Goal: Transaction & Acquisition: Purchase product/service

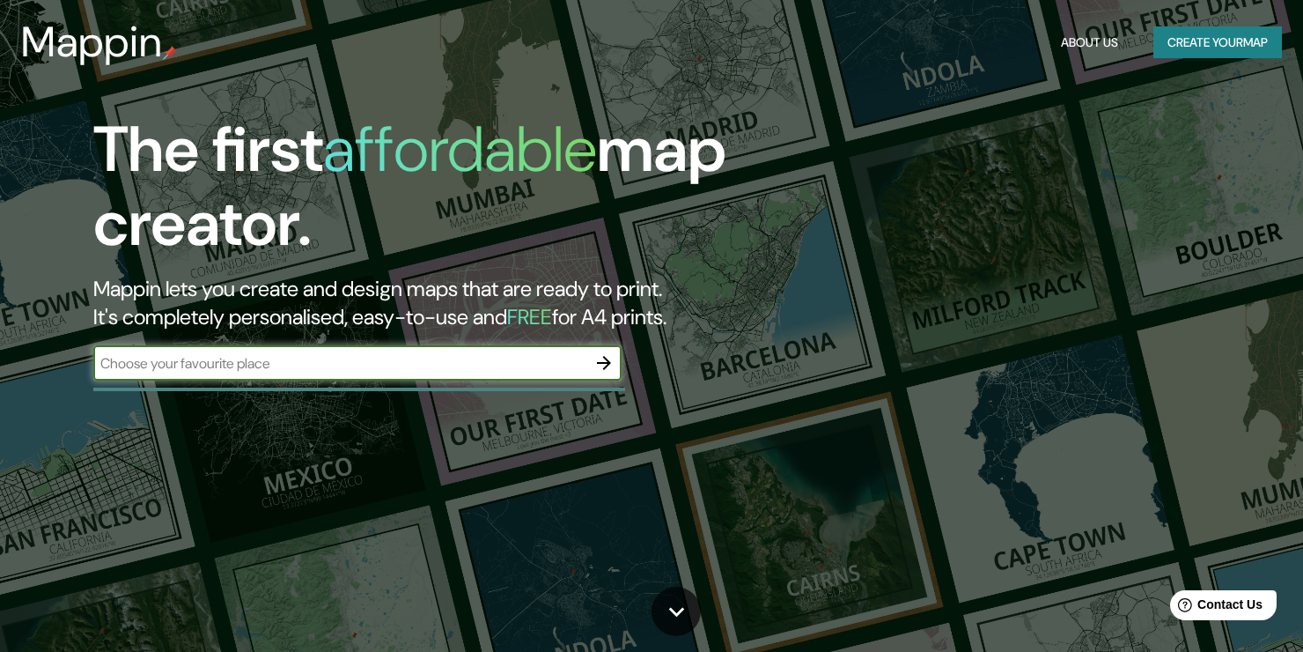
click at [453, 384] on div "The first affordable map creator. Mappin lets you create and design maps that a…" at bounding box center [419, 255] width 782 height 285
click at [428, 367] on input "text" at bounding box center [339, 363] width 493 height 20
type input "Manizales"
click at [590, 361] on button "button" at bounding box center [604, 362] width 35 height 35
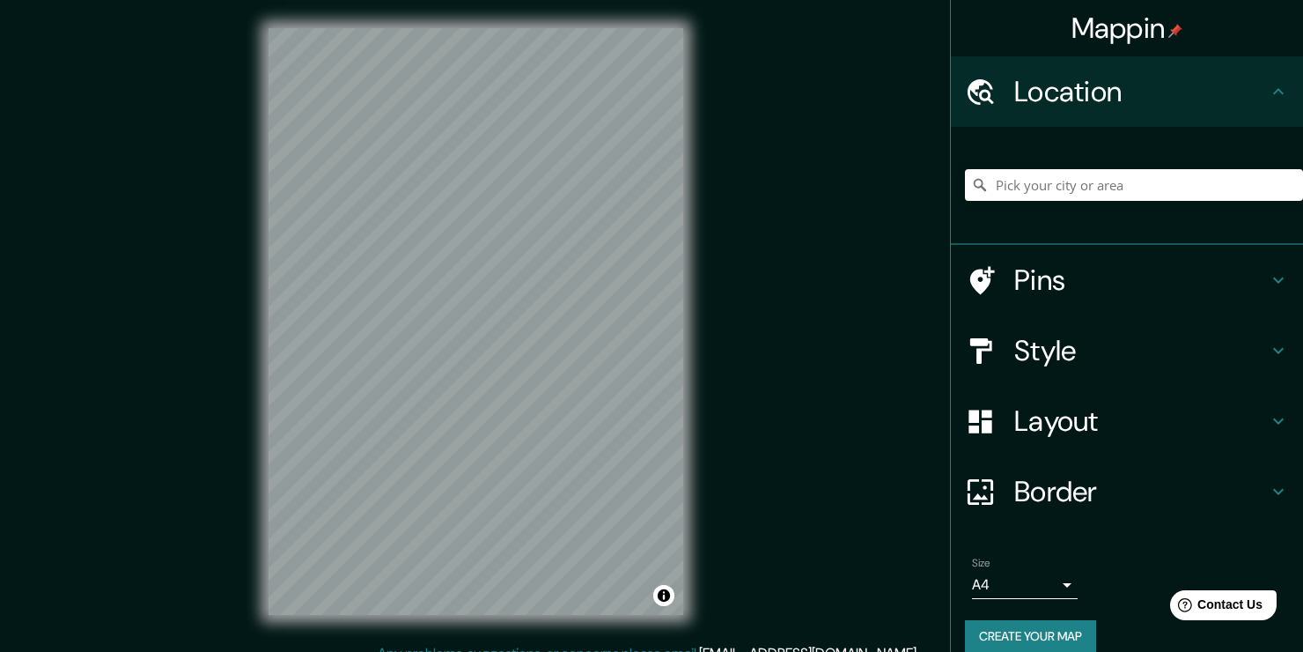
click at [1076, 91] on h4 "Location" at bounding box center [1142, 91] width 254 height 35
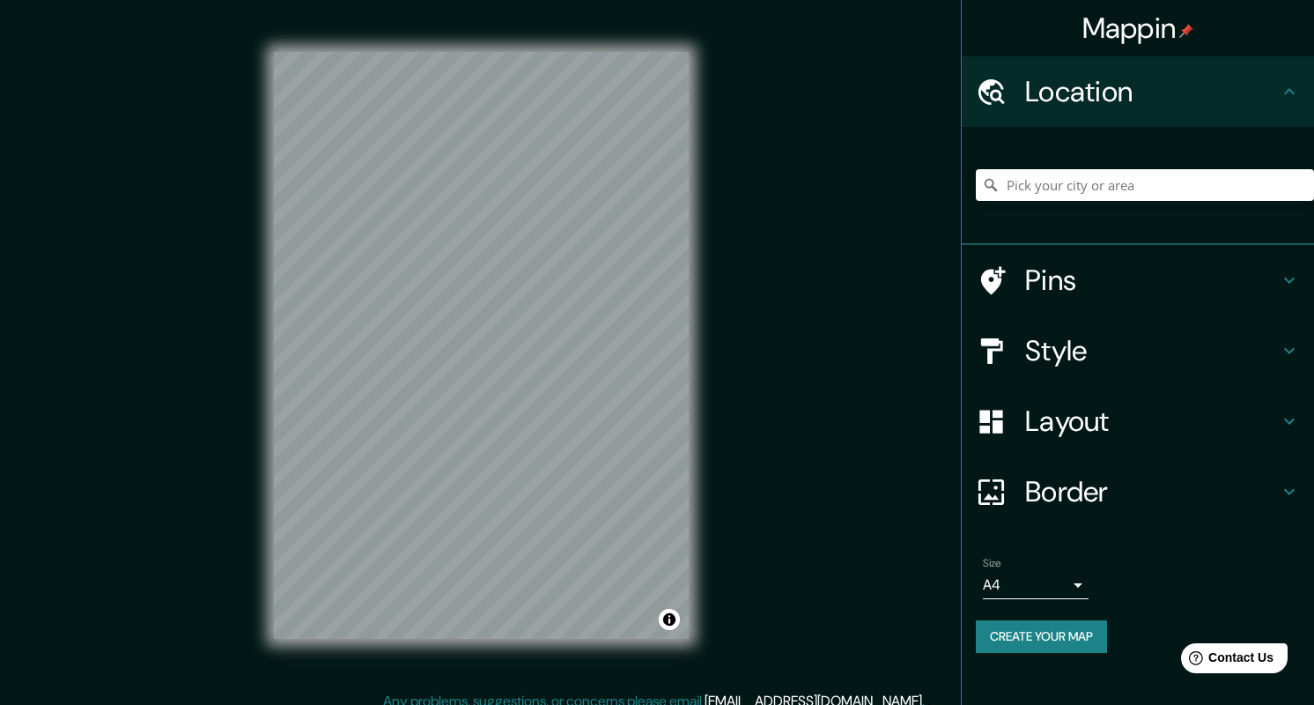
click at [731, 297] on div "Mappin Location Pins Style Layout Border Choose a border. Hint : you can make l…" at bounding box center [657, 359] width 1314 height 719
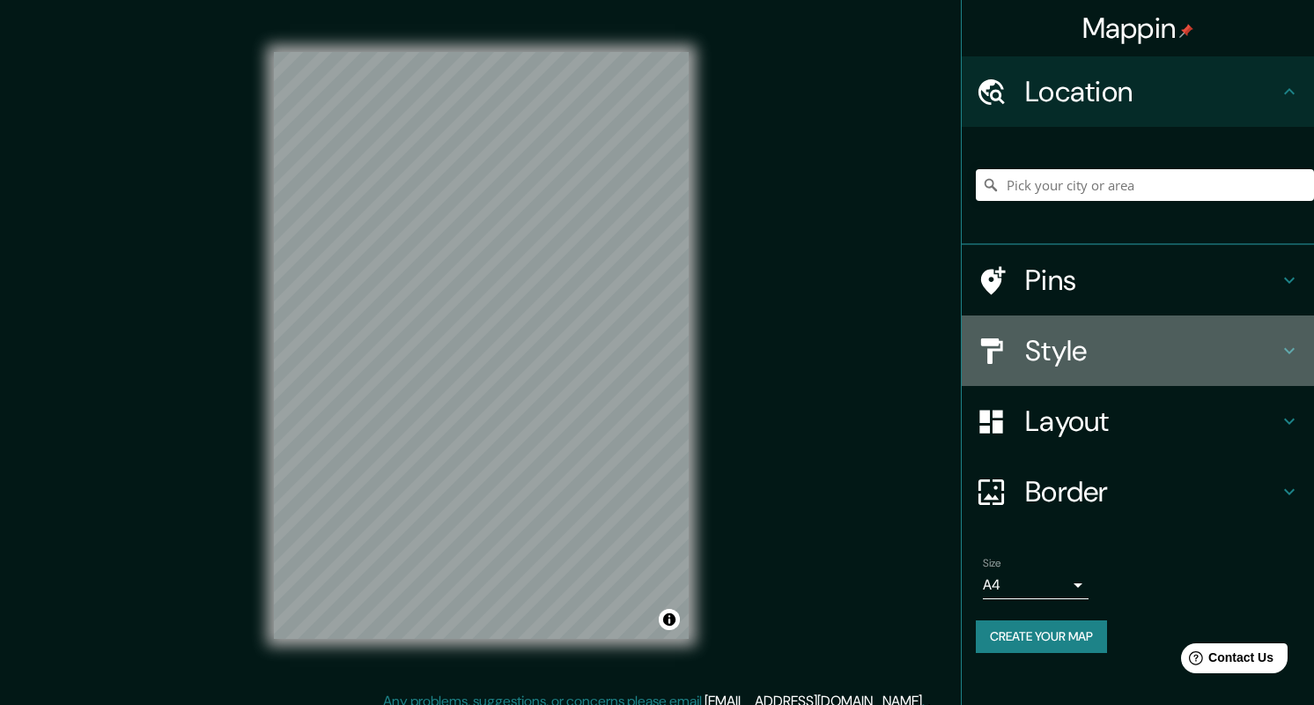
click at [1108, 339] on h4 "Style" at bounding box center [1152, 350] width 254 height 35
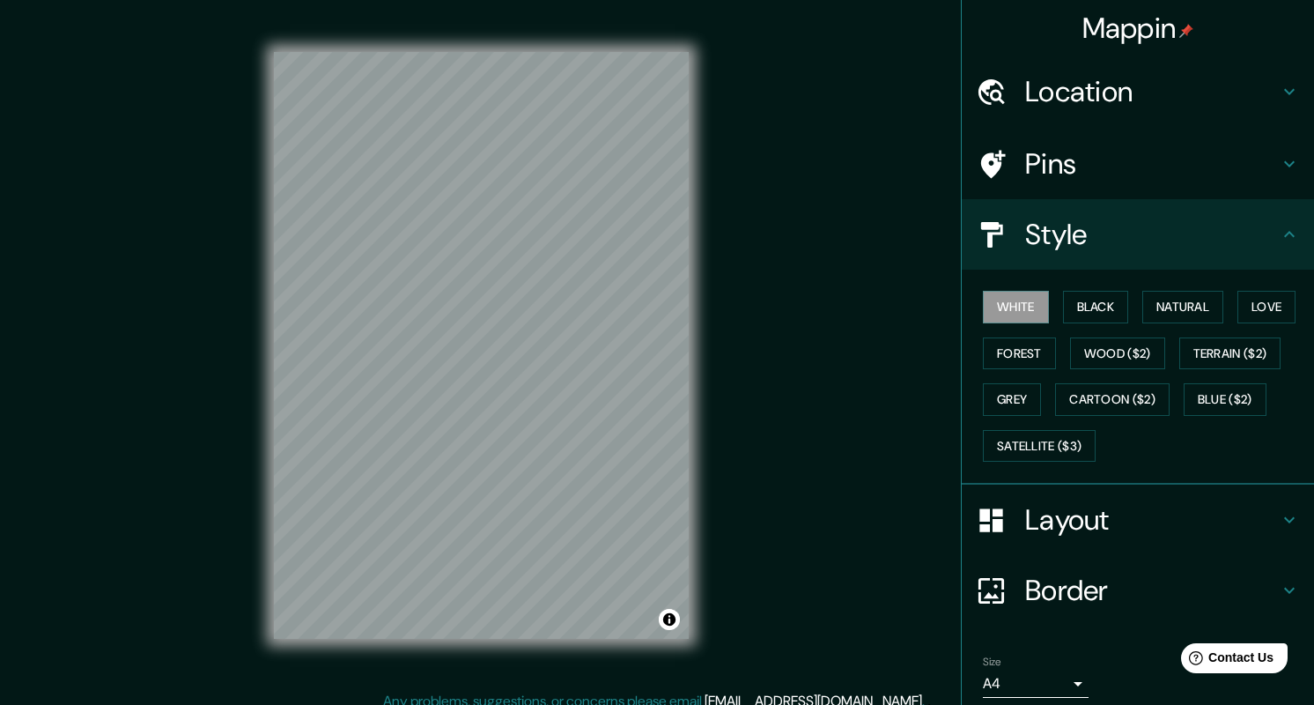
click at [1088, 323] on div "White Black Natural Love Forest Wood ($2) Terrain ($2) Grey Cartoon ($2) Blue (…" at bounding box center [1145, 376] width 338 height 185
click at [1083, 306] on button "Black" at bounding box center [1096, 307] width 66 height 33
click at [1142, 306] on button "Natural" at bounding box center [1182, 307] width 81 height 33
click at [1266, 315] on button "Love" at bounding box center [1266, 307] width 58 height 33
click at [983, 361] on button "Forest" at bounding box center [1019, 353] width 73 height 33
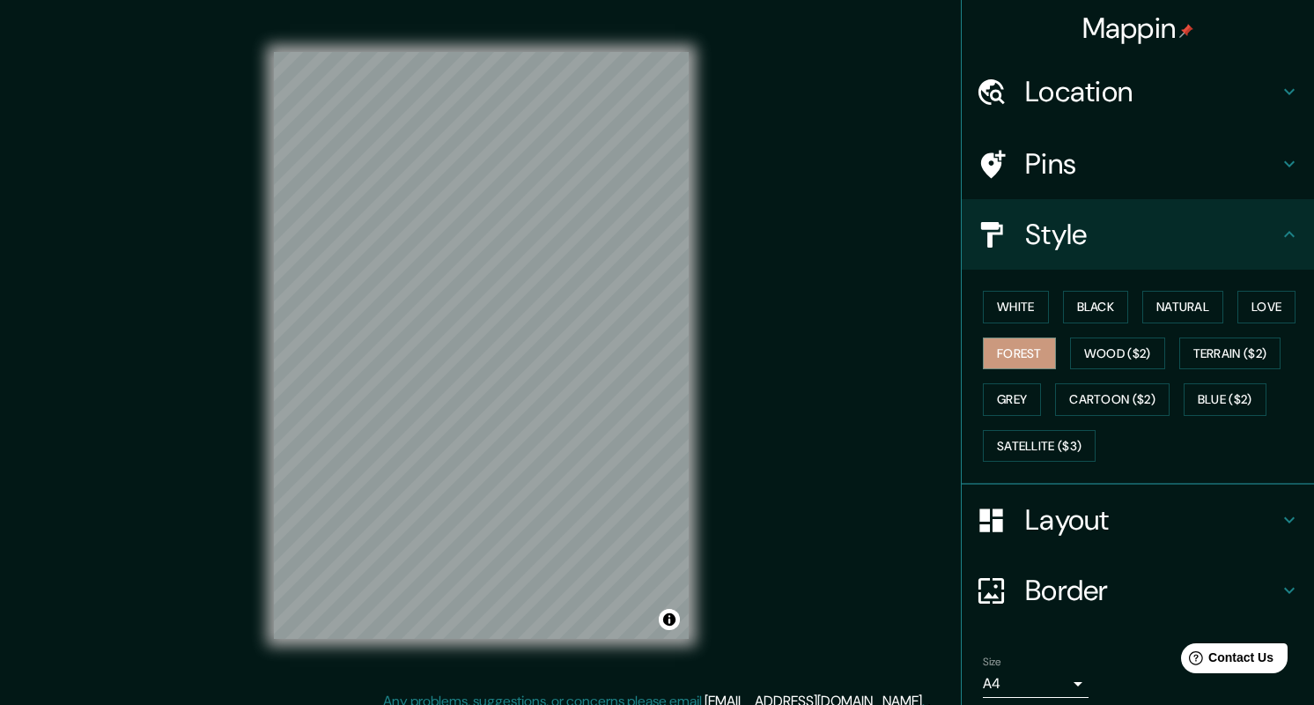
click at [1066, 368] on div "White Black Natural Love Forest Wood ($2) Terrain ($2) Grey Cartoon ($2) Blue (…" at bounding box center [1145, 376] width 338 height 185
click at [1070, 362] on button "Wood ($2)" at bounding box center [1117, 353] width 95 height 33
click at [1016, 398] on button "Grey" at bounding box center [1012, 399] width 58 height 33
click at [1033, 446] on button "Satellite ($3)" at bounding box center [1039, 446] width 113 height 33
